Goal: Navigation & Orientation: Find specific page/section

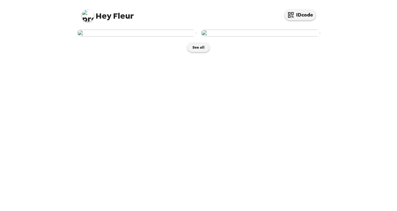
click at [254, 36] on img at bounding box center [260, 33] width 119 height 7
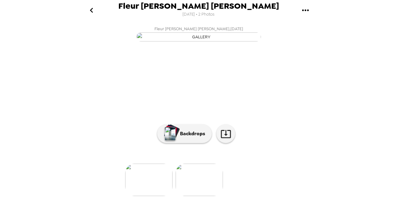
scroll to position [54, 0]
click at [178, 137] on button "Backdrops" at bounding box center [184, 133] width 54 height 19
